Goal: Task Accomplishment & Management: Manage account settings

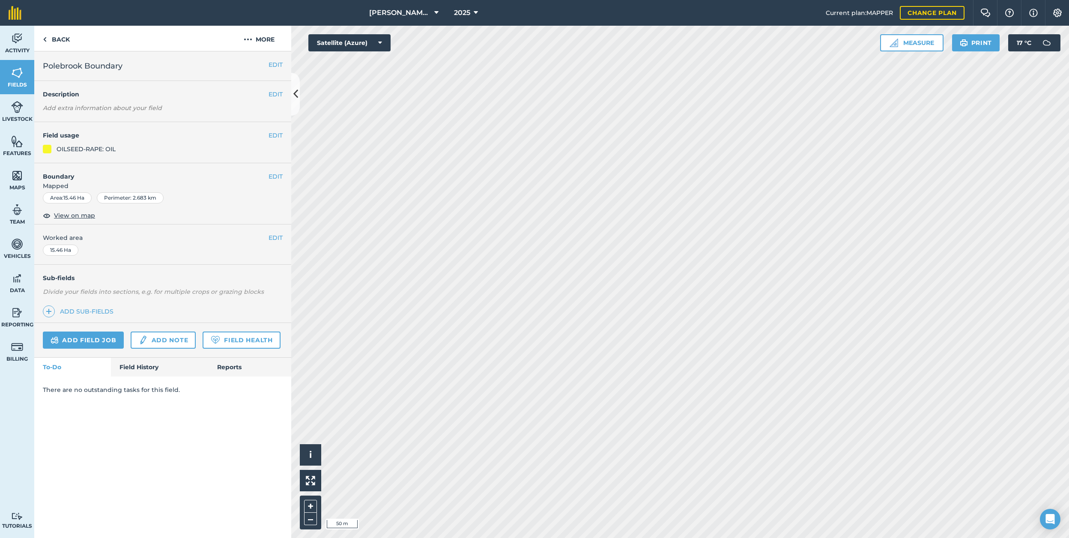
click at [280, 174] on button "EDIT" at bounding box center [276, 176] width 14 height 9
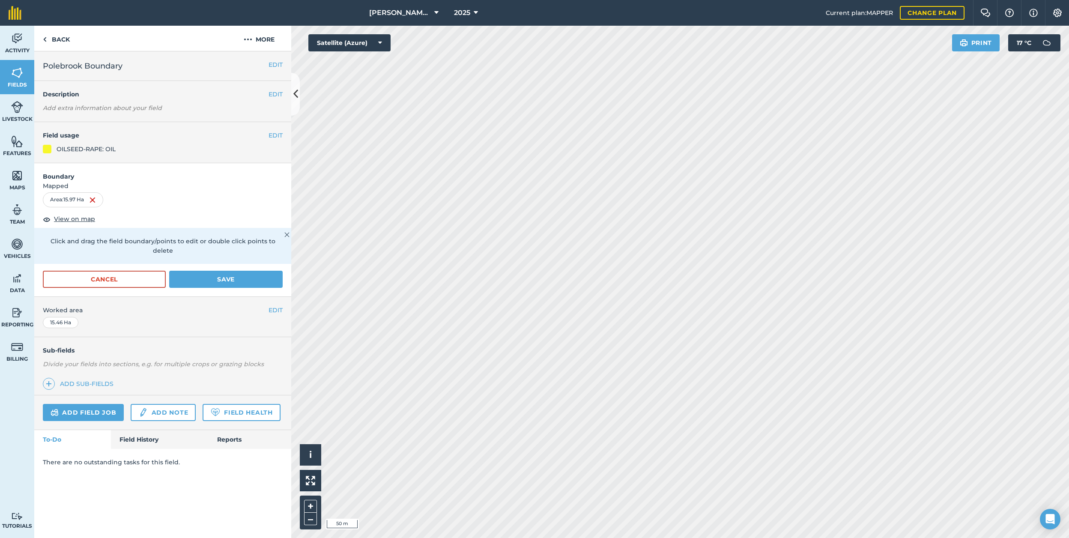
click at [197, 271] on button "Save" at bounding box center [226, 279] width 114 height 17
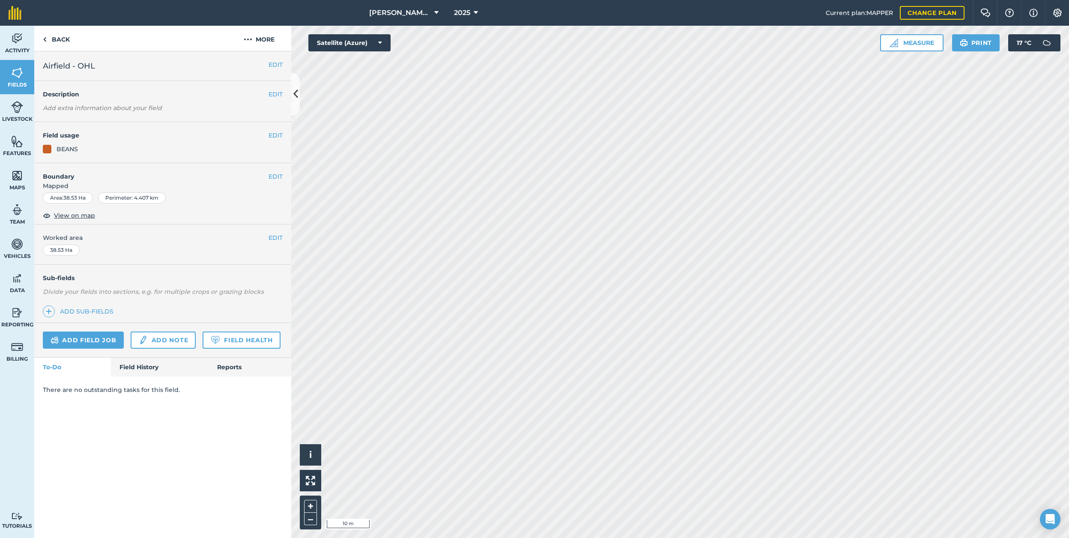
click at [269, 178] on button "EDIT" at bounding box center [276, 176] width 14 height 9
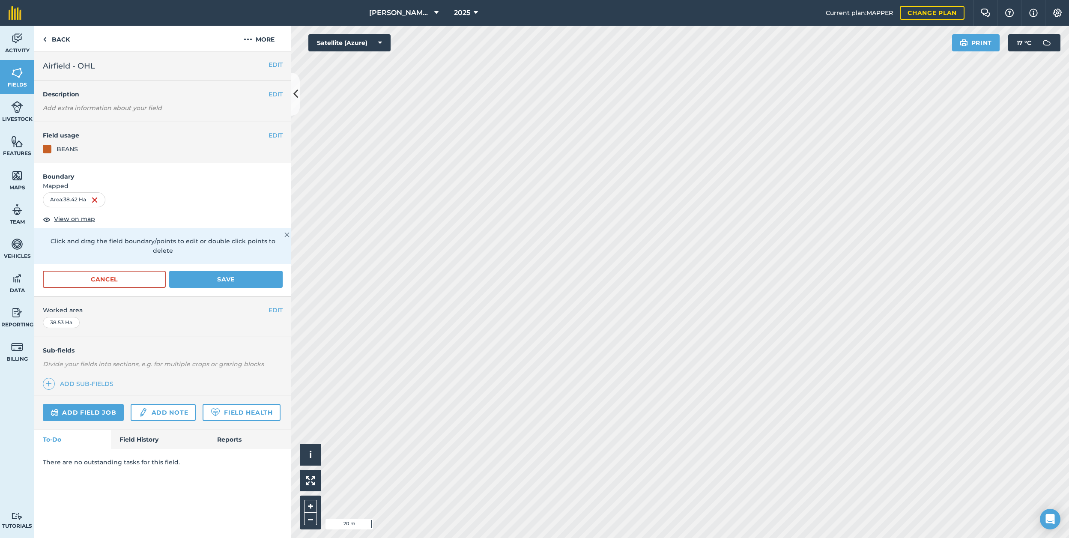
click at [215, 273] on button "Save" at bounding box center [226, 279] width 114 height 17
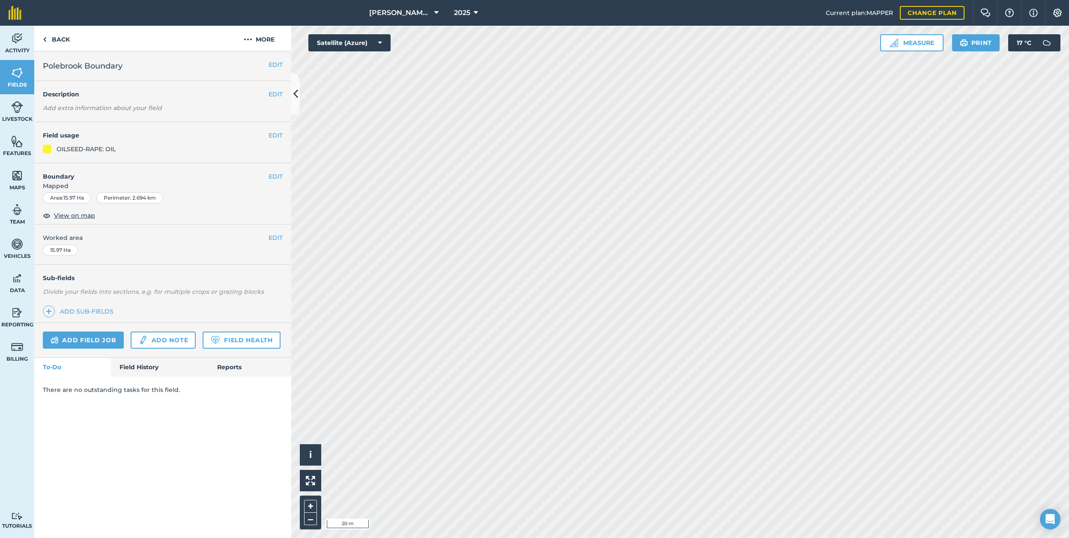
click at [275, 177] on button "EDIT" at bounding box center [276, 176] width 14 height 9
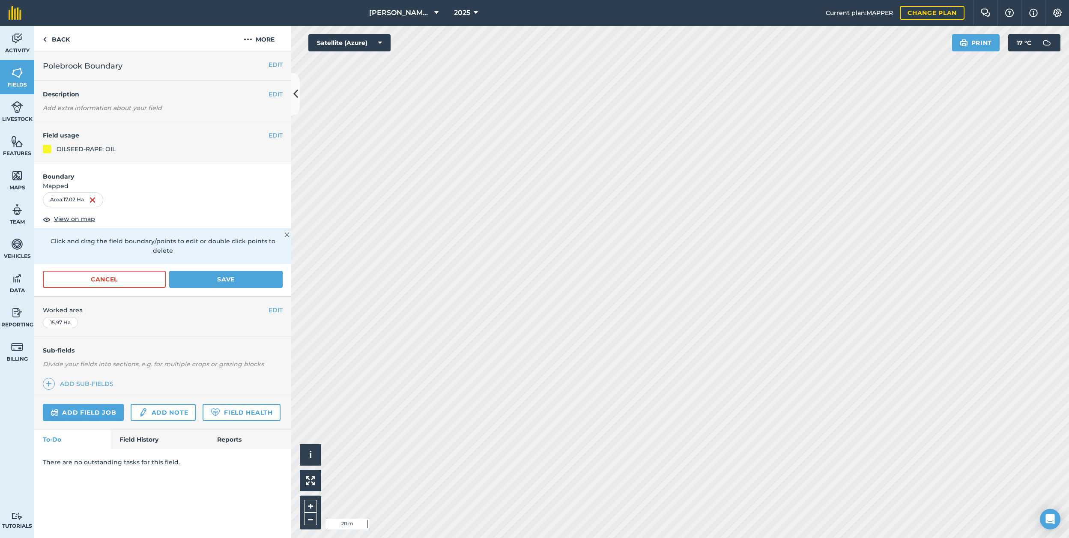
click at [503, 0] on html "[PERSON_NAME] C 2025 Current plan : MAPPER Change plan Farm Chat Help Info Sett…" at bounding box center [534, 269] width 1069 height 538
drag, startPoint x: 208, startPoint y: 273, endPoint x: 273, endPoint y: 297, distance: 69.8
click at [208, 273] on button "Save" at bounding box center [226, 279] width 114 height 17
